Goal: Information Seeking & Learning: Learn about a topic

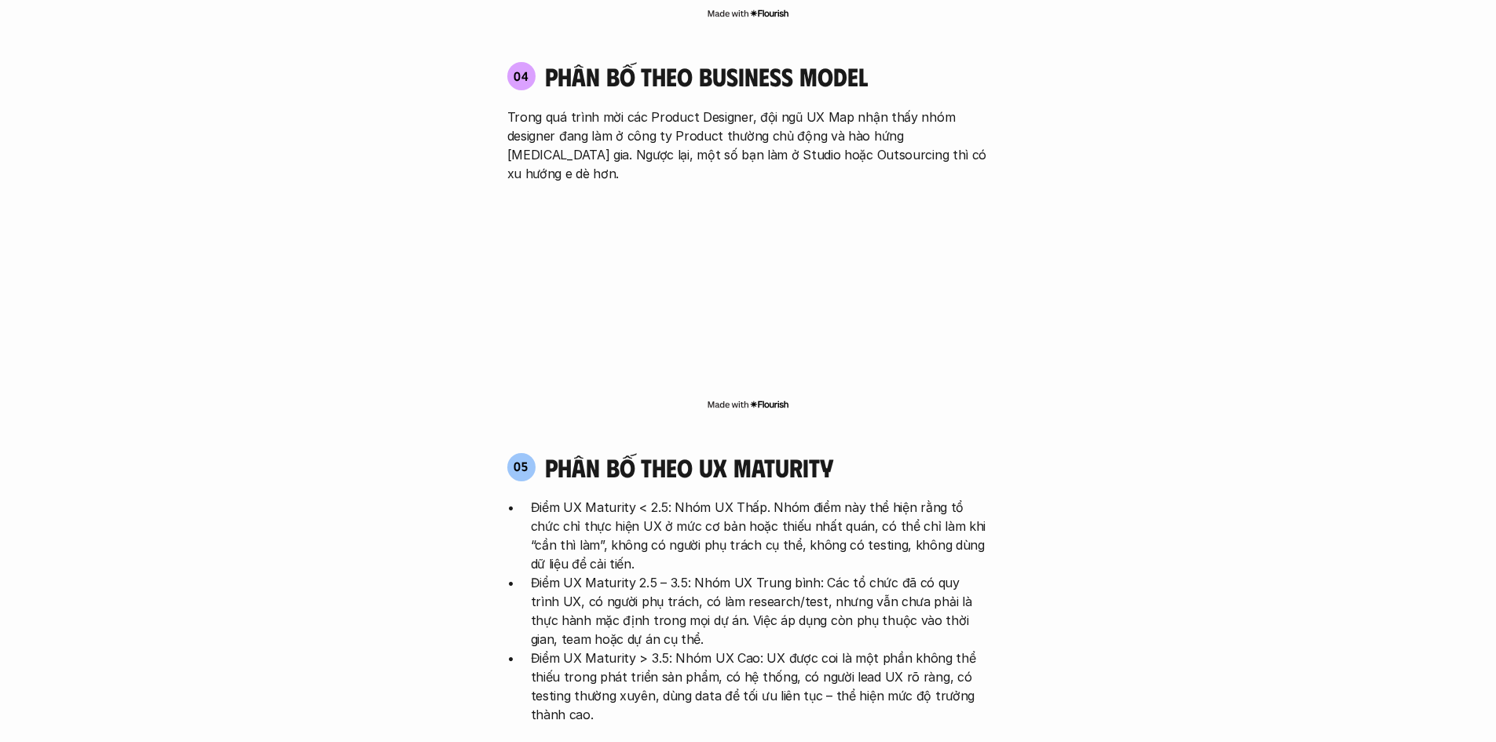
scroll to position [2907, 0]
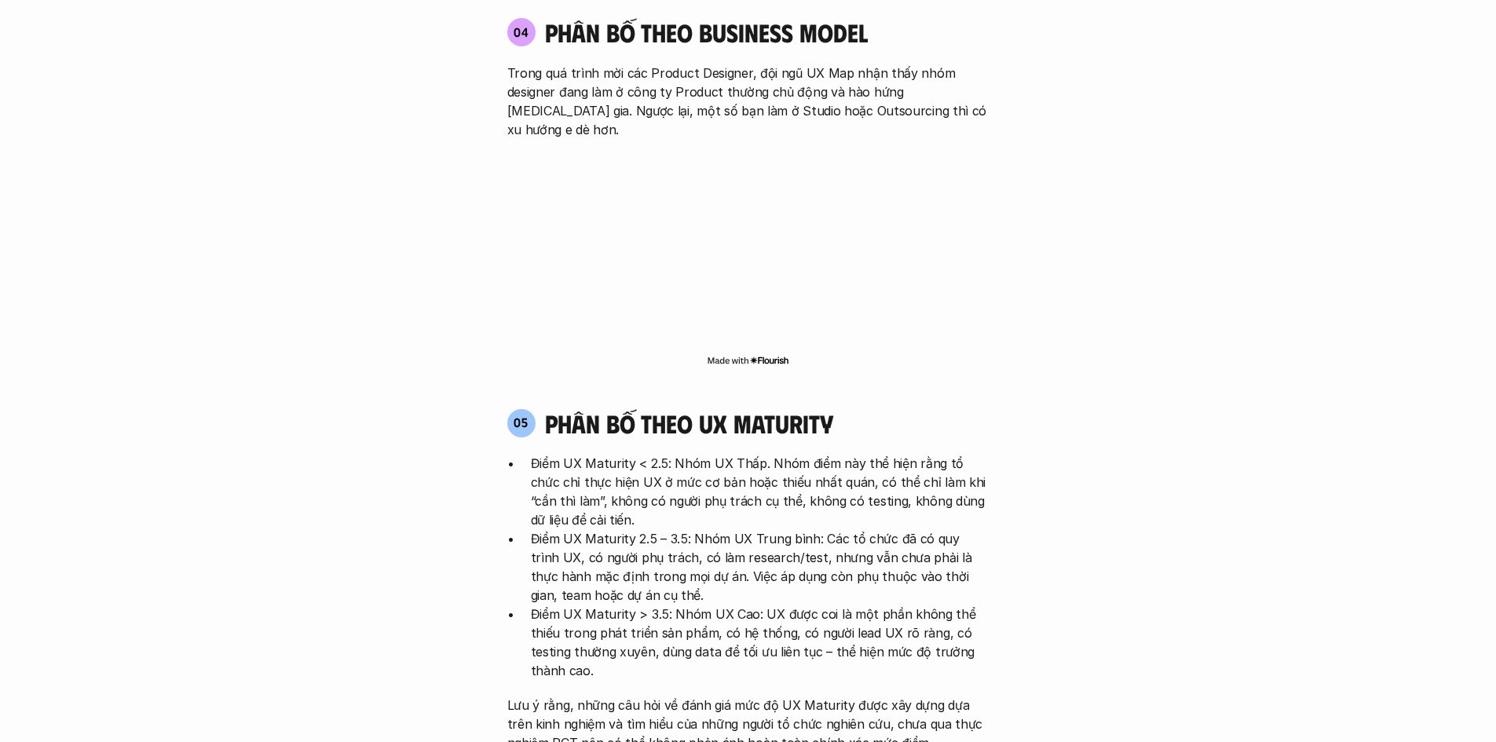
scroll to position [2985, 0]
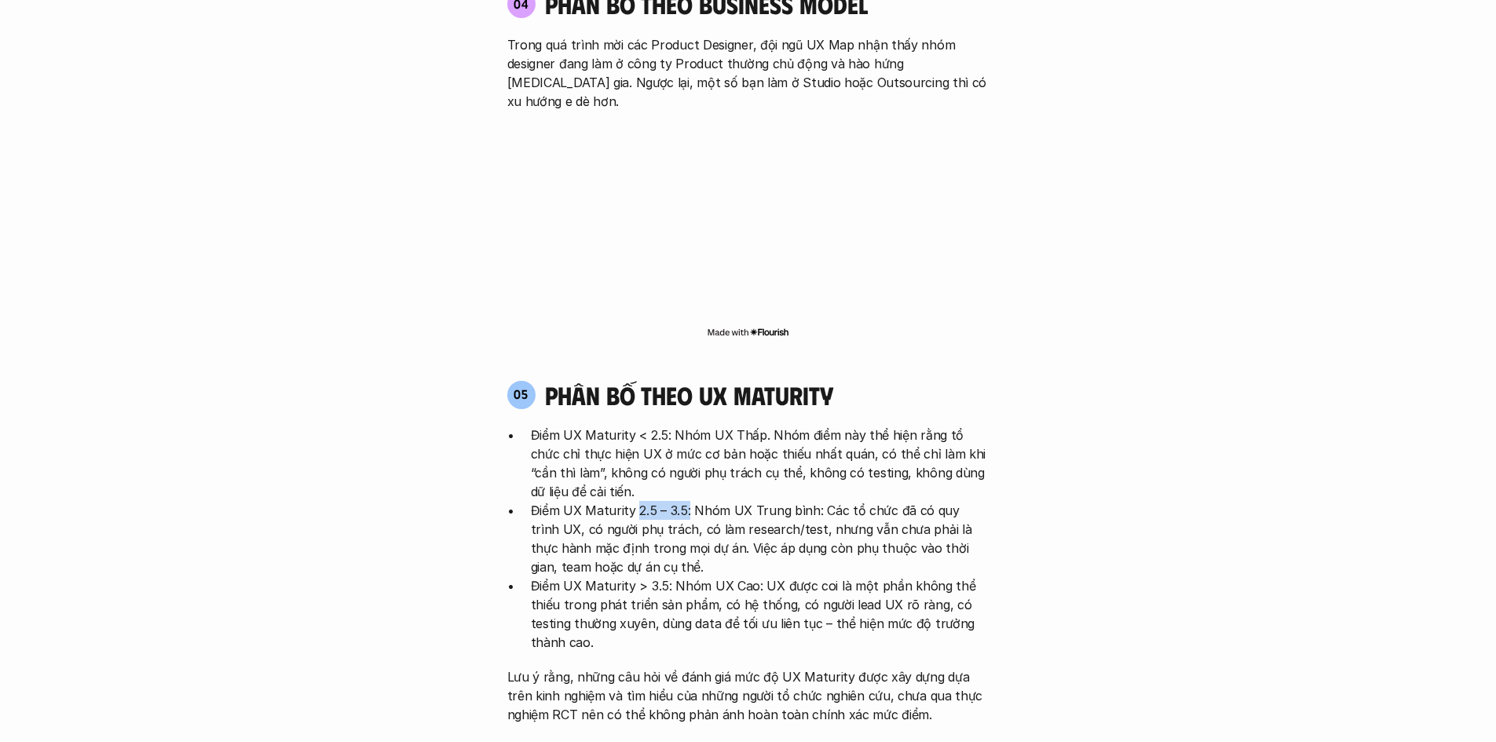
drag, startPoint x: 637, startPoint y: 416, endPoint x: 682, endPoint y: 413, distance: 44.8
click at [683, 501] on p "Điểm UX Maturity 2.5 – 3.5: Nhóm UX Trung bình: Các tổ chức đã có quy trình UX,…" at bounding box center [760, 538] width 459 height 75
click at [793, 501] on p "Điểm UX Maturity 2.5 – 3.5: Nhóm UX Trung bình: Các tổ chức đã có quy trình UX,…" at bounding box center [760, 538] width 459 height 75
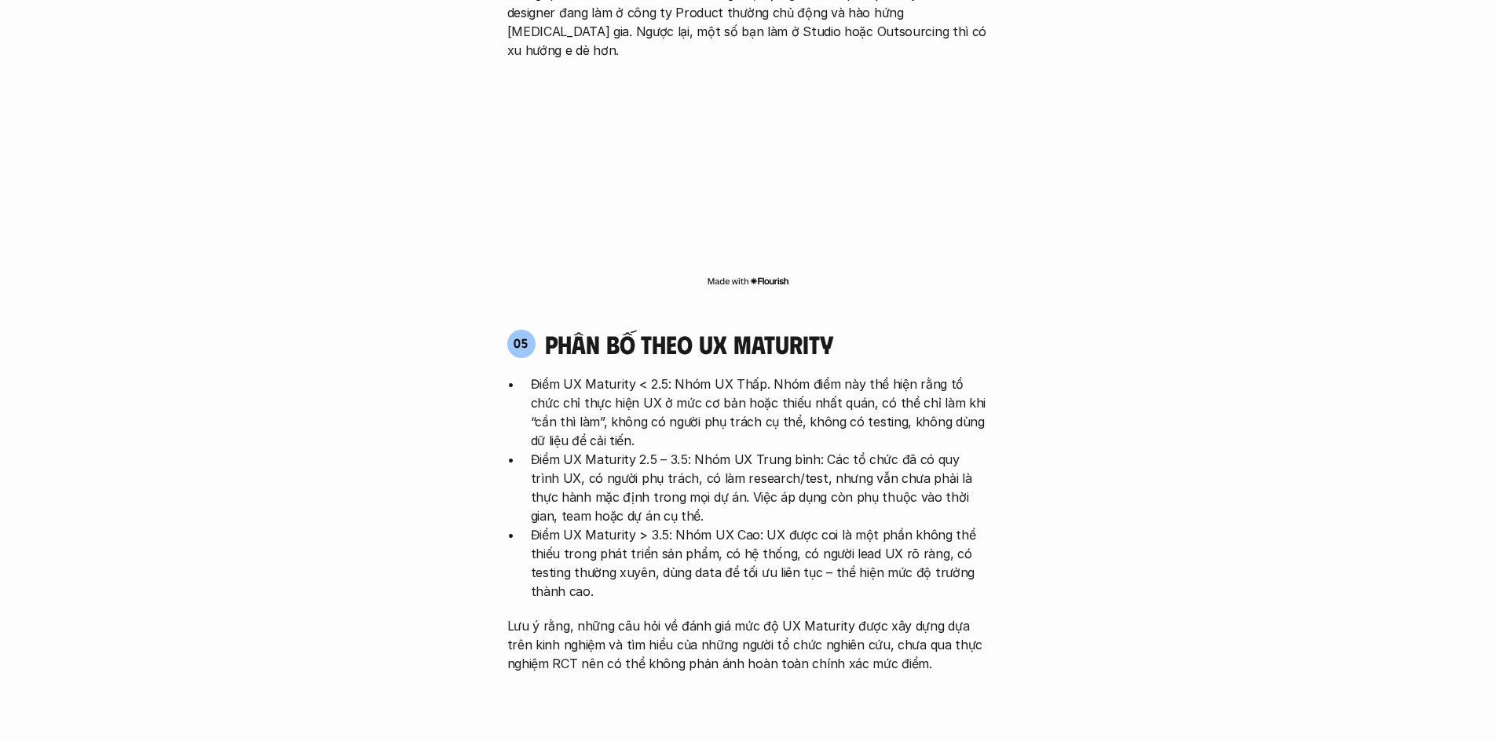
scroll to position [3064, 0]
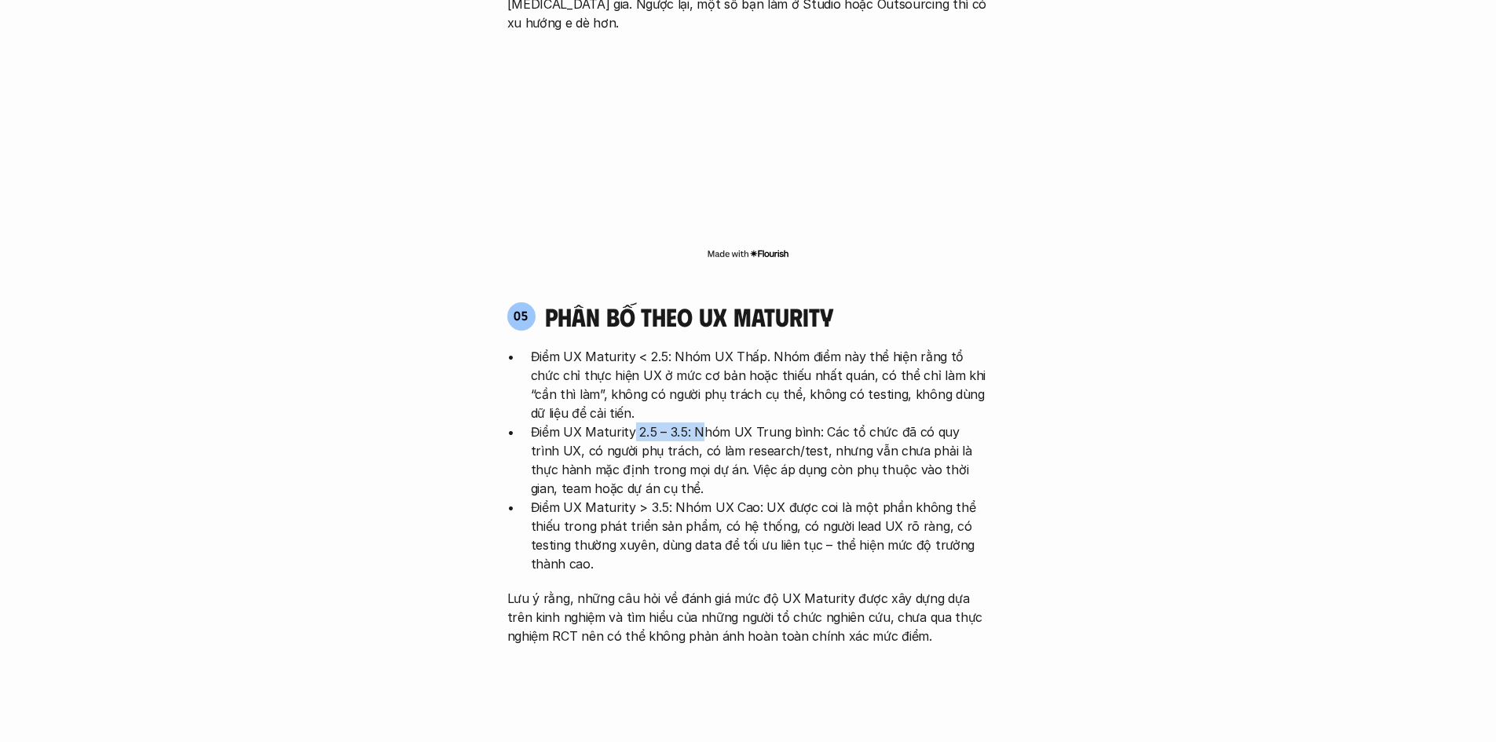
drag, startPoint x: 651, startPoint y: 335, endPoint x: 700, endPoint y: 332, distance: 48.8
click at [700, 423] on p "Điểm UX Maturity 2.5 – 3.5: Nhóm UX Trung bình: Các tổ chức đã có quy trình UX,…" at bounding box center [760, 460] width 459 height 75
click at [660, 498] on p "Điểm UX Maturity > 3.5: Nhóm UX Cao: UX được coi là một phần không thể thiếu tr…" at bounding box center [760, 535] width 459 height 75
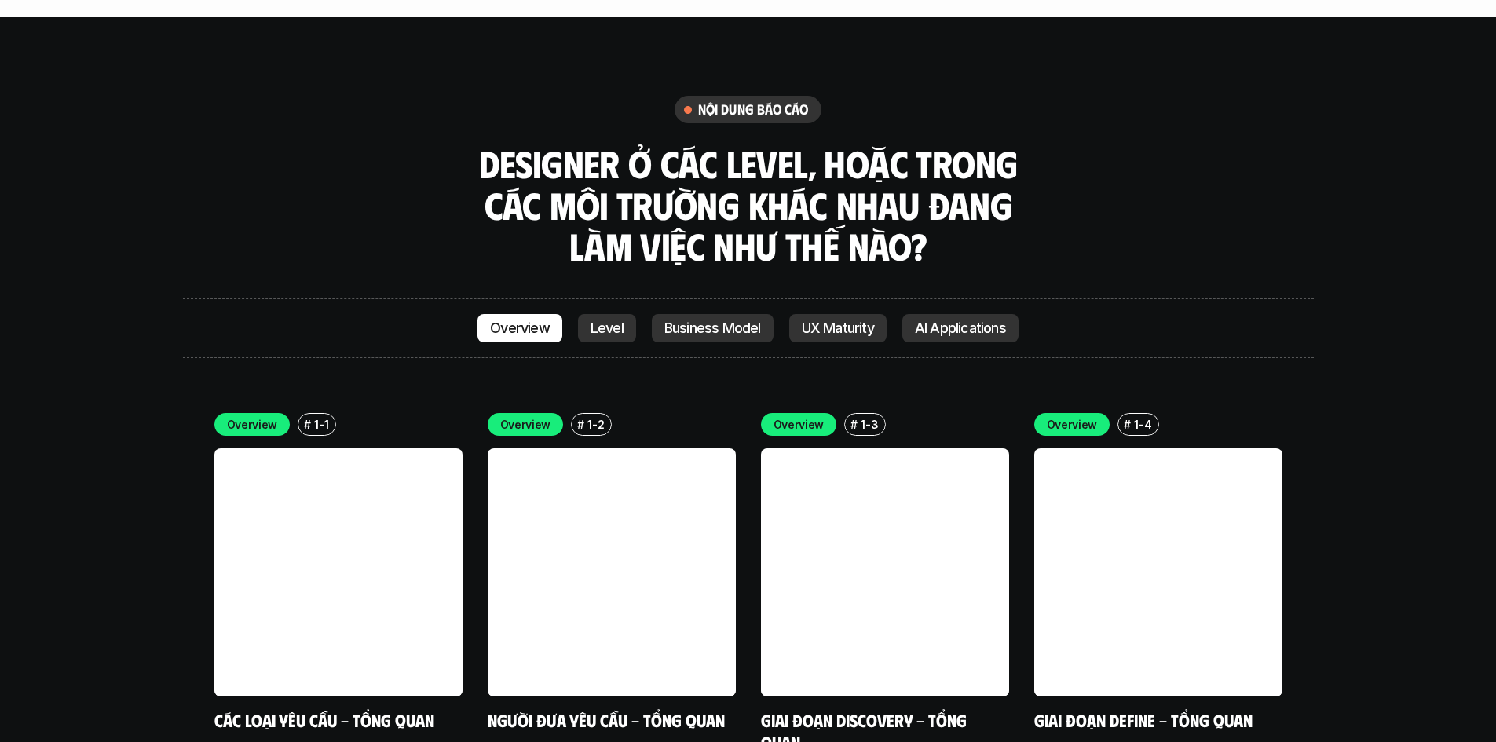
scroll to position [4399, 0]
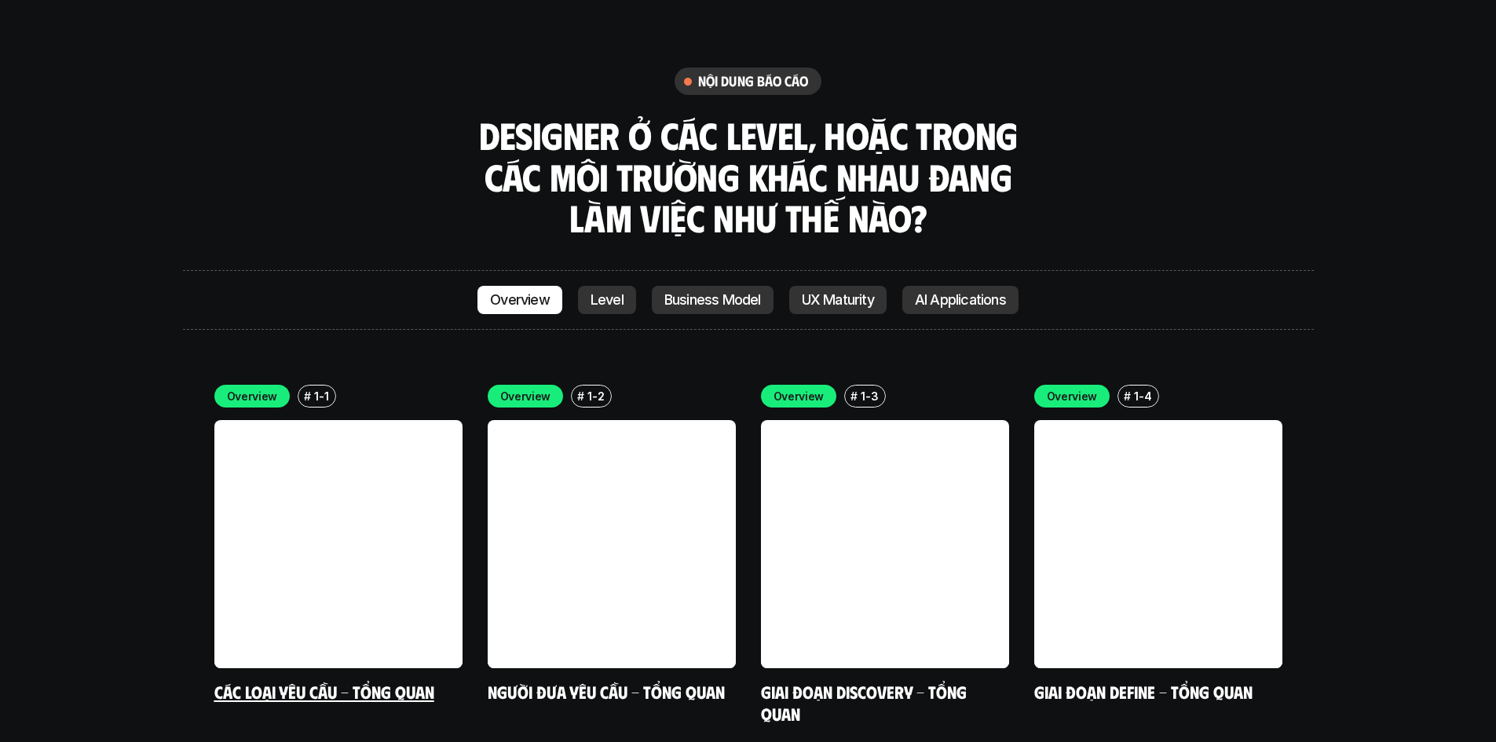
click at [241, 388] on p "Overview" at bounding box center [252, 396] width 51 height 16
click at [304, 681] on link "Các loại yêu cầu - Tổng quan" at bounding box center [324, 691] width 220 height 21
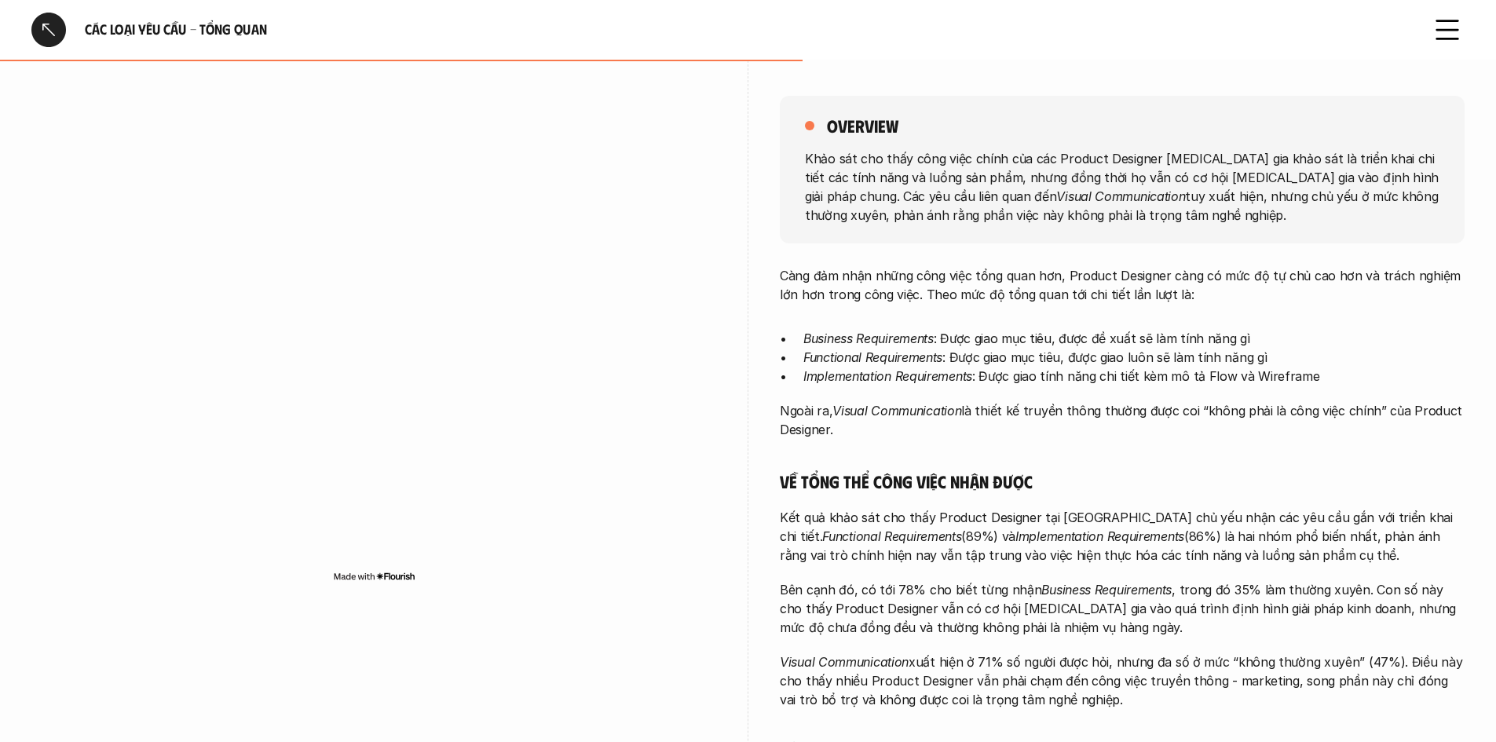
scroll to position [79, 0]
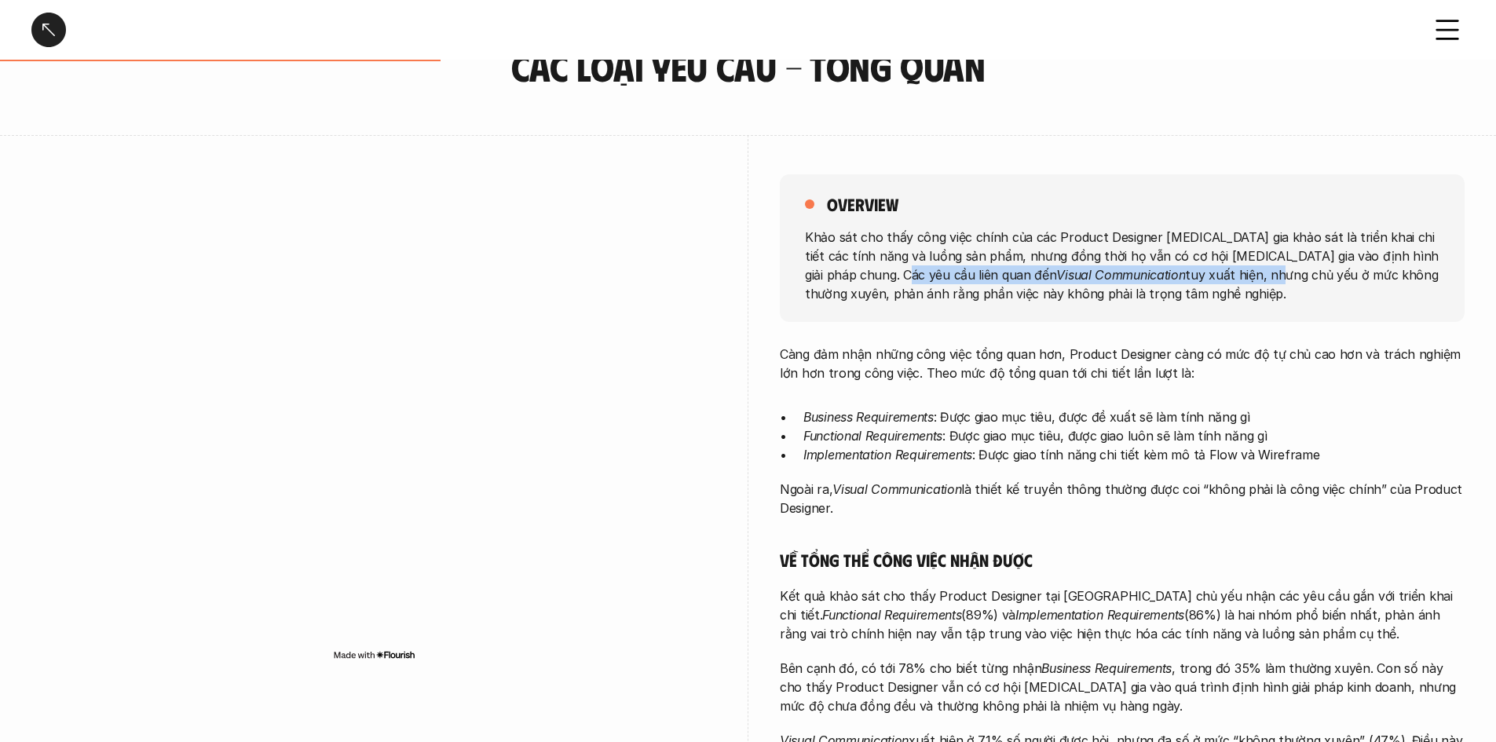
drag, startPoint x: 878, startPoint y: 273, endPoint x: 1130, endPoint y: 266, distance: 251.5
click at [1130, 266] on p "Khảo sát cho thấy công việc chính của các Product Designer [MEDICAL_DATA] gia k…" at bounding box center [1122, 264] width 635 height 75
click at [1292, 285] on p "Khảo sát cho thấy công việc chính của các Product Designer [MEDICAL_DATA] gia k…" at bounding box center [1122, 264] width 635 height 75
drag, startPoint x: 878, startPoint y: 297, endPoint x: 1168, endPoint y: 300, distance: 289.9
click at [1168, 300] on p "Khảo sát cho thấy công việc chính của các Product Designer [MEDICAL_DATA] gia k…" at bounding box center [1122, 264] width 635 height 75
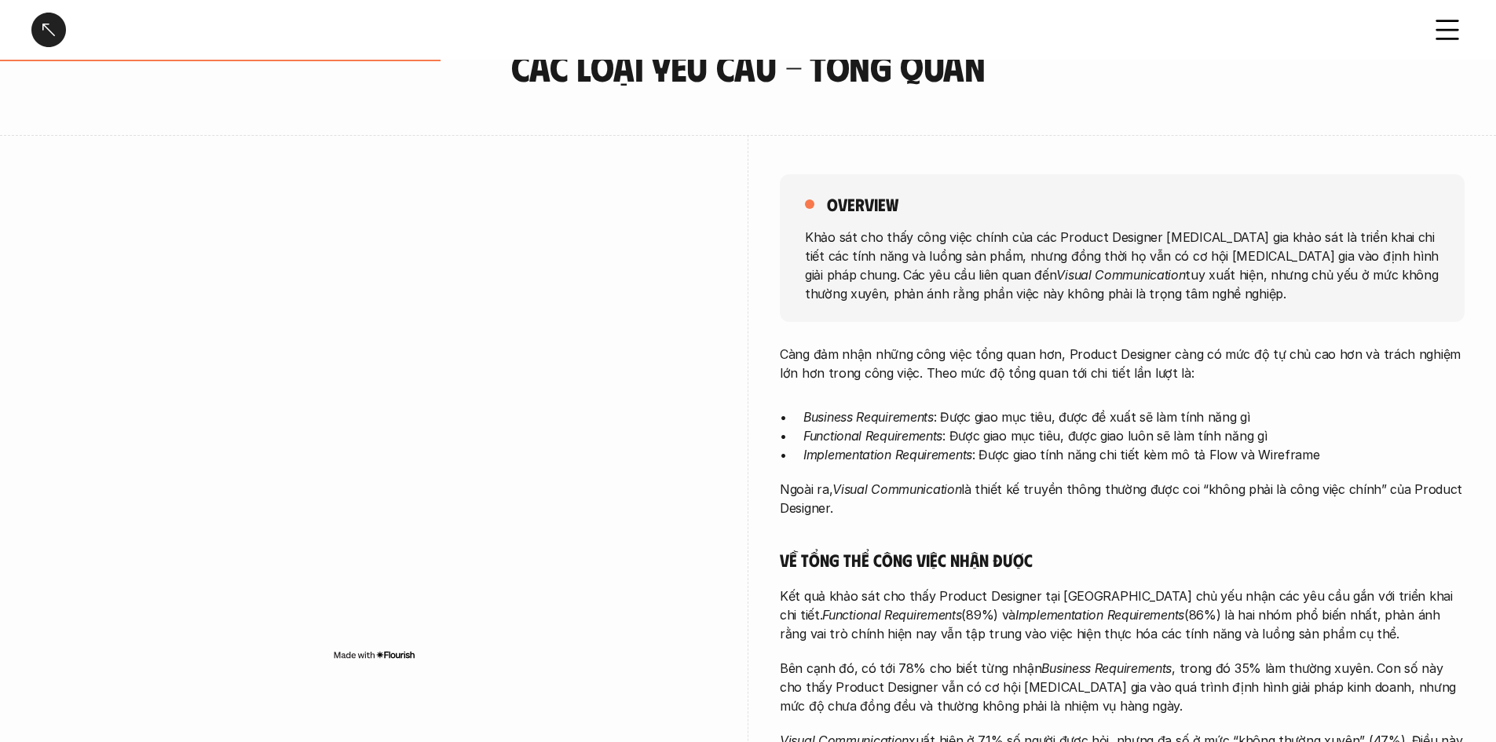
click at [1168, 300] on p "Khảo sát cho thấy công việc chính của các Product Designer [MEDICAL_DATA] gia k…" at bounding box center [1122, 264] width 635 height 75
click at [768, 25] on div "Các loại yêu cầu - Tổng quan" at bounding box center [721, 30] width 1380 height 35
